Goal: Check status

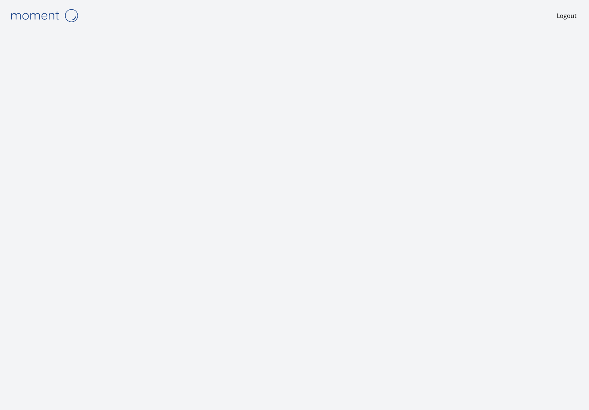
click at [47, 17] on img at bounding box center [44, 15] width 75 height 19
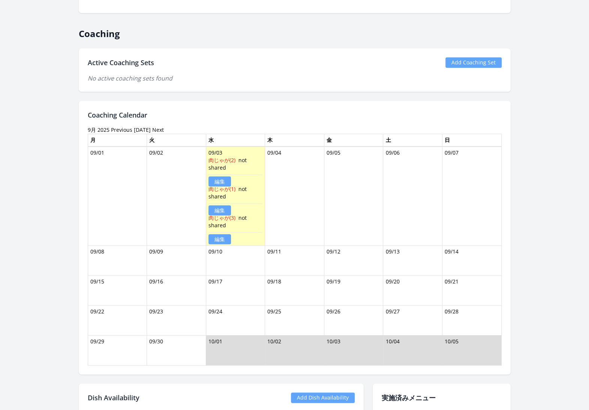
scroll to position [476, 0]
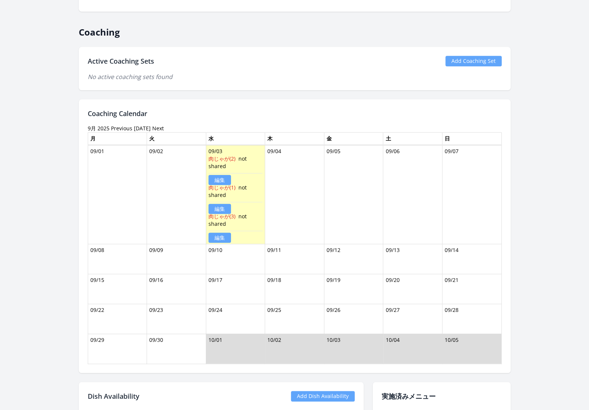
click at [139, 126] on link "[DATE]" at bounding box center [142, 128] width 17 height 7
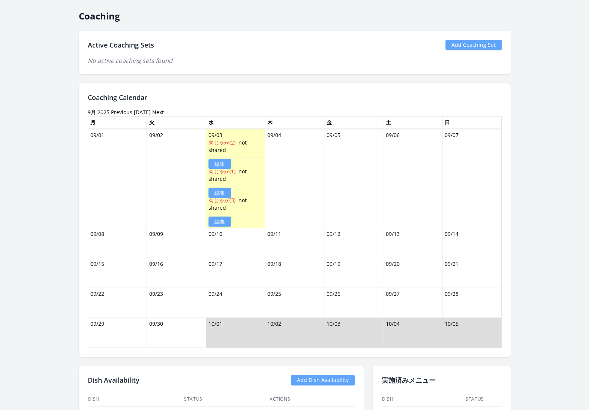
scroll to position [491, 0]
click at [125, 110] on link "Previous" at bounding box center [121, 112] width 21 height 7
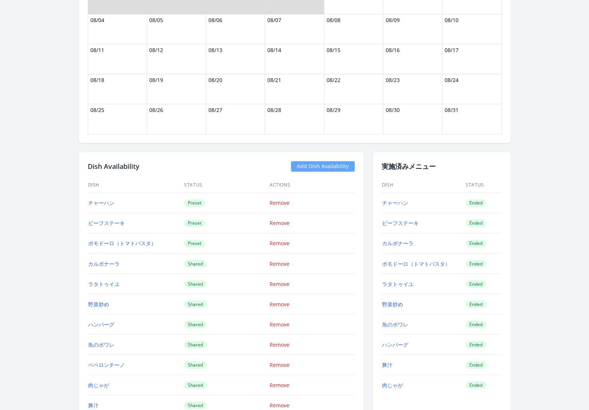
scroll to position [699, 0]
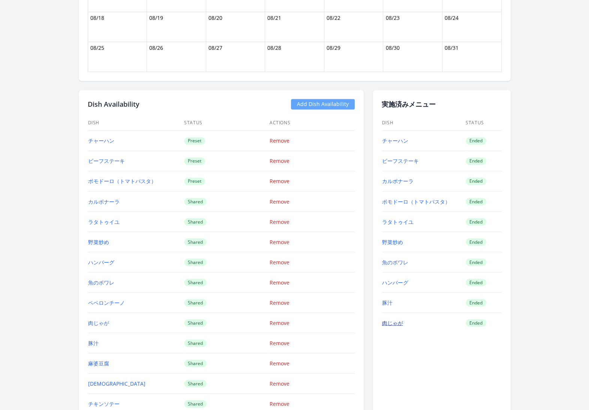
click at [394, 319] on link "肉じゃが" at bounding box center [392, 322] width 21 height 7
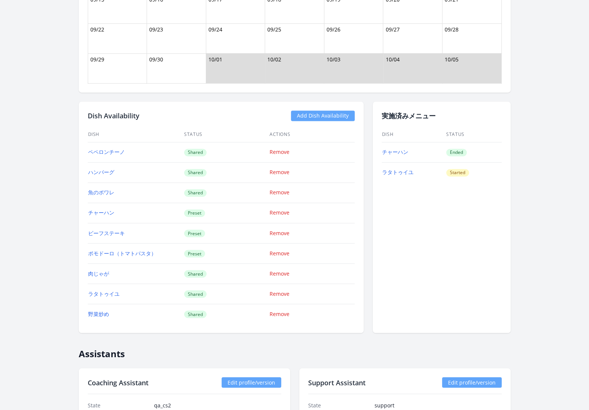
scroll to position [662, 0]
click at [401, 150] on link "チャーハン" at bounding box center [395, 151] width 26 height 7
